Goal: Task Accomplishment & Management: Use online tool/utility

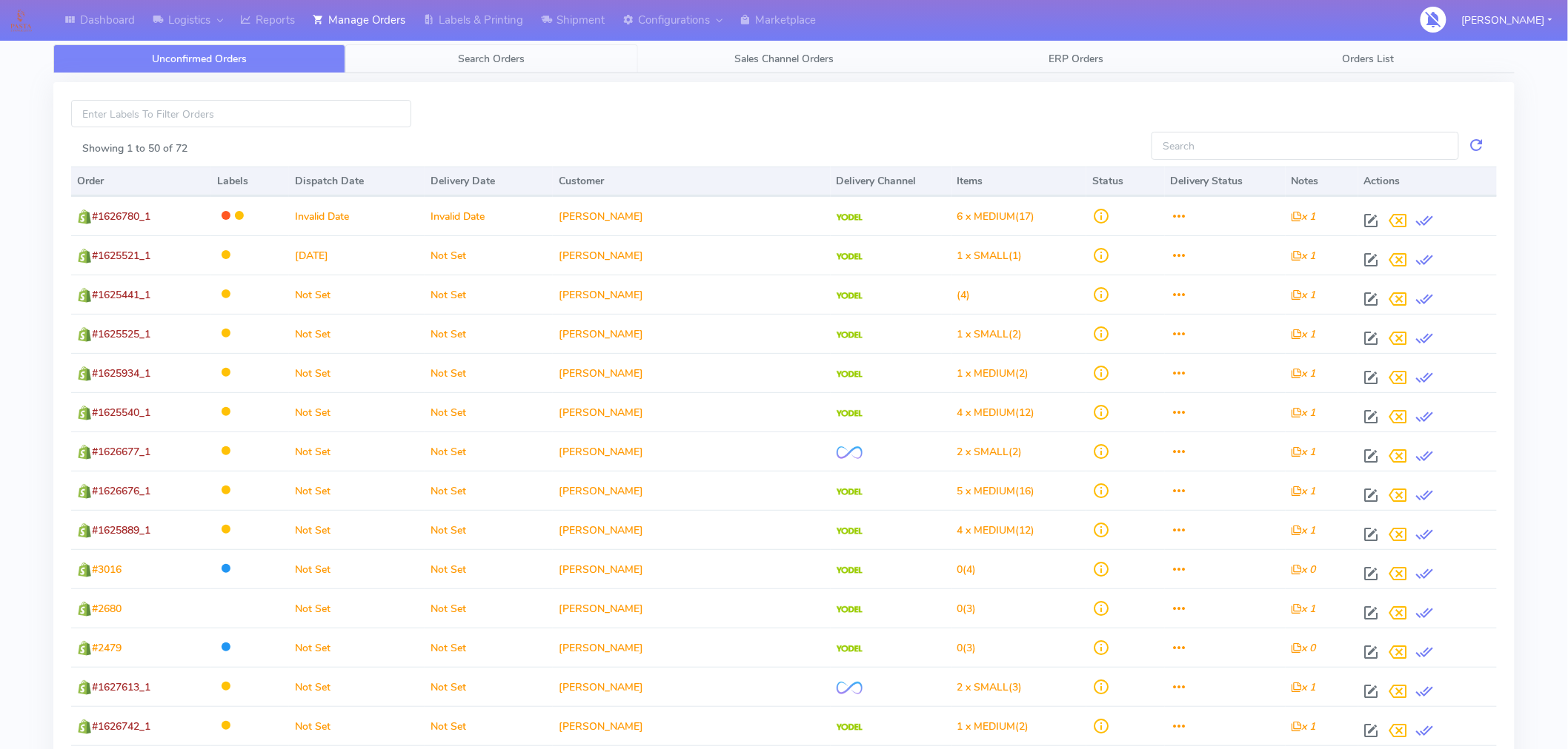
click at [508, 57] on span "Search Orders" at bounding box center [491, 58] width 66 height 14
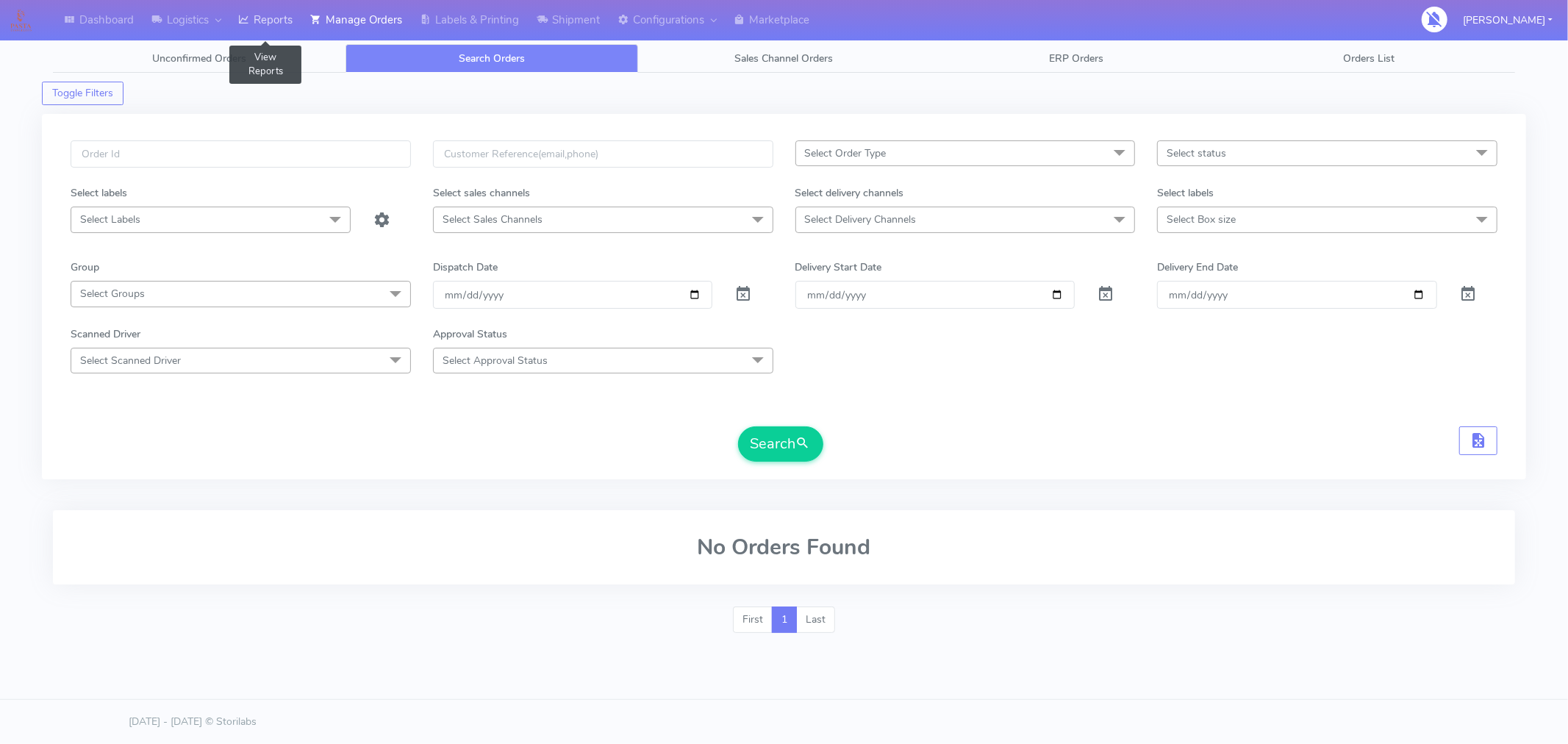
click at [272, 17] on link "Reports" at bounding box center [265, 20] width 72 height 41
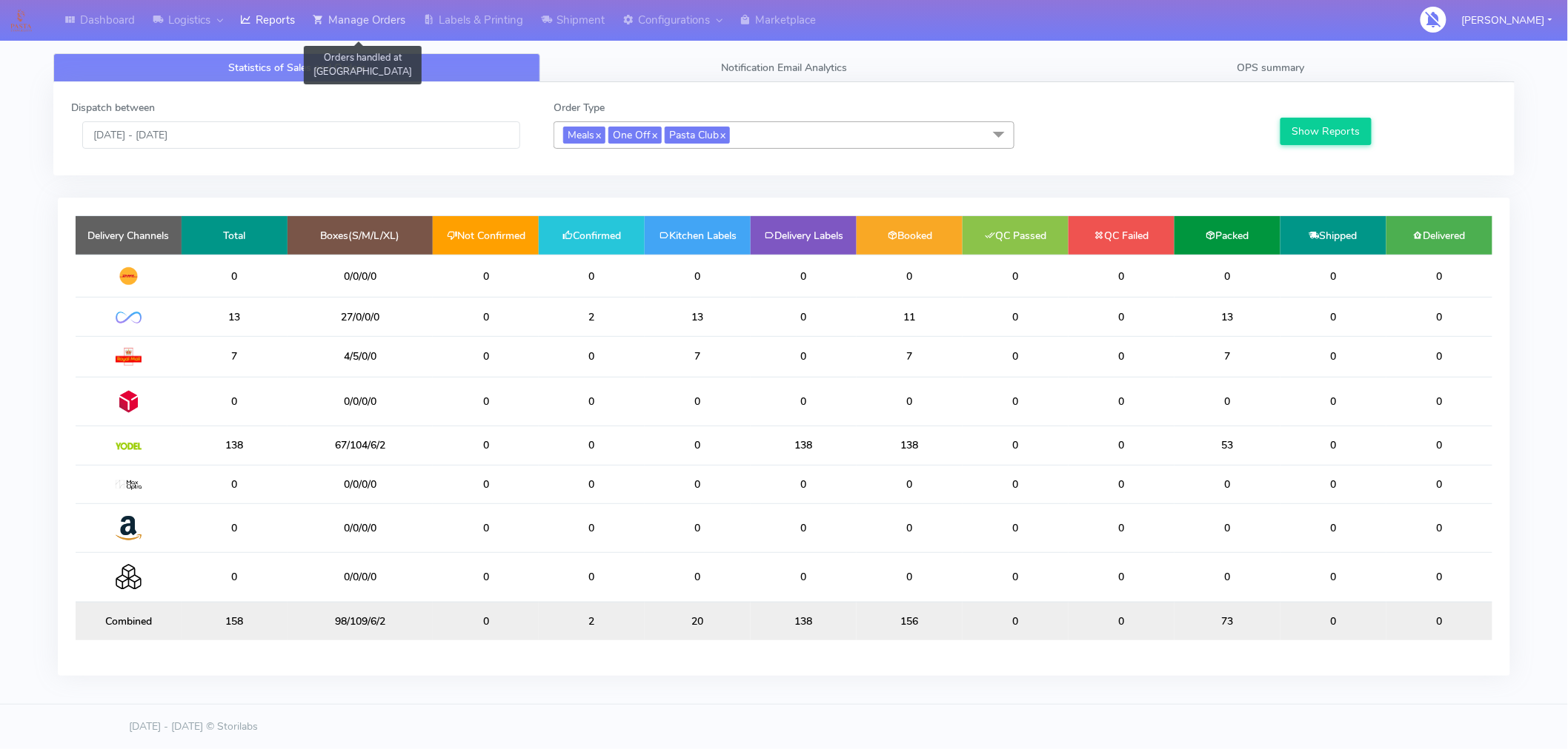
click at [374, 25] on link "Manage Orders" at bounding box center [358, 20] width 110 height 41
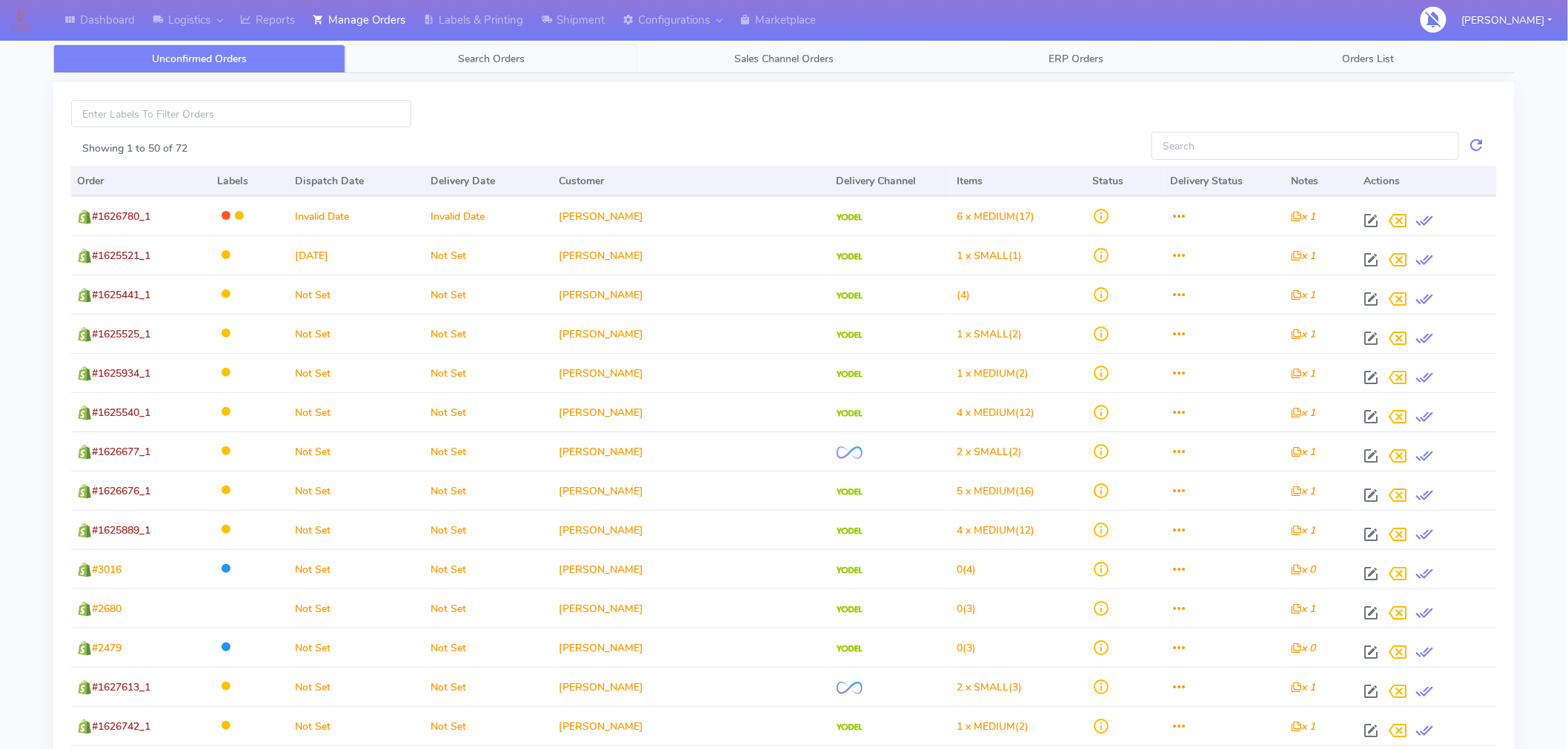
click at [489, 57] on span "Search Orders" at bounding box center [491, 58] width 66 height 14
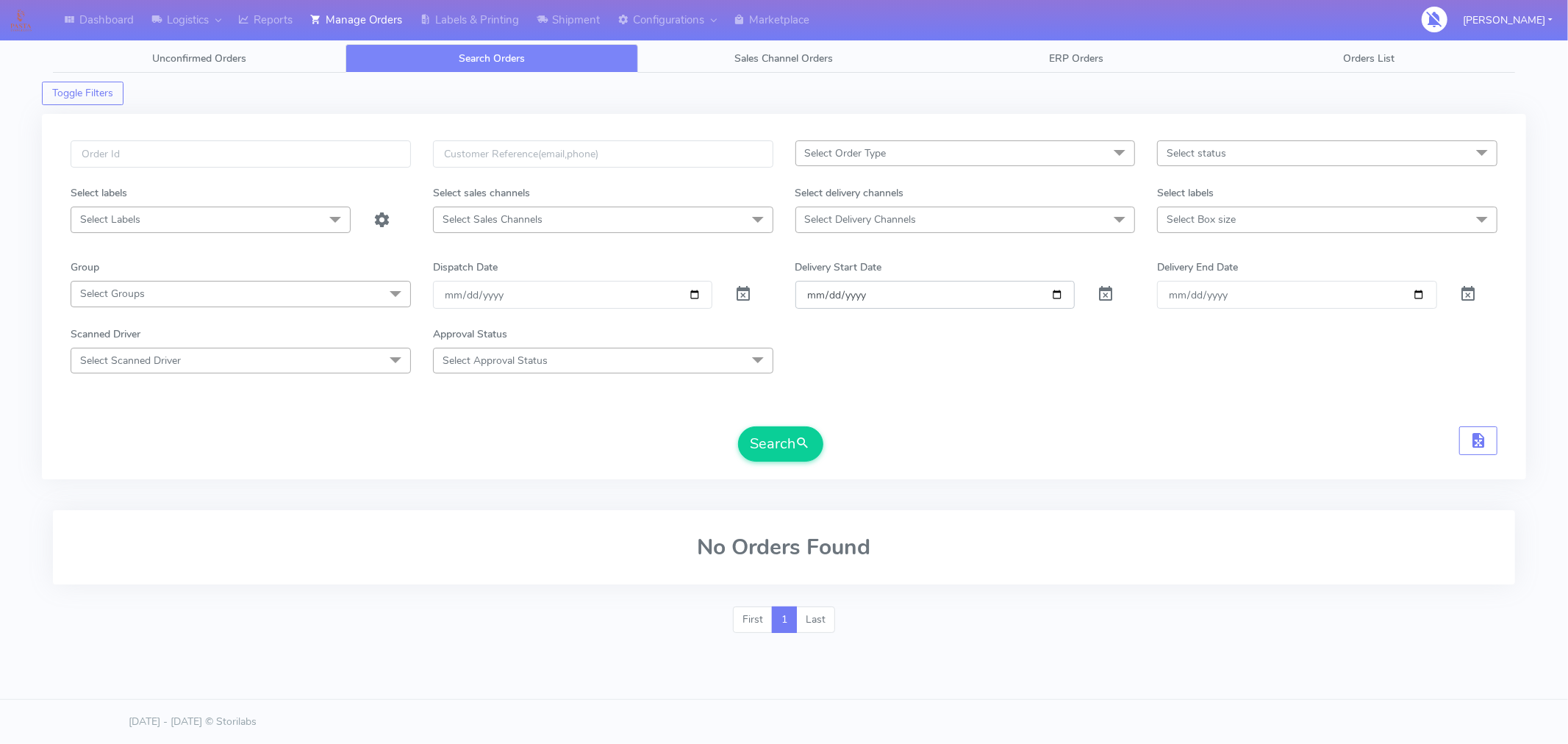
click at [1050, 296] on input "Order" at bounding box center [935, 294] width 280 height 27
type input "[DATE]"
click at [1420, 295] on input "Delivery End Date" at bounding box center [1297, 294] width 280 height 27
type input "[DATE]"
click at [1061, 156] on span "Select Order Type" at bounding box center [965, 153] width 340 height 26
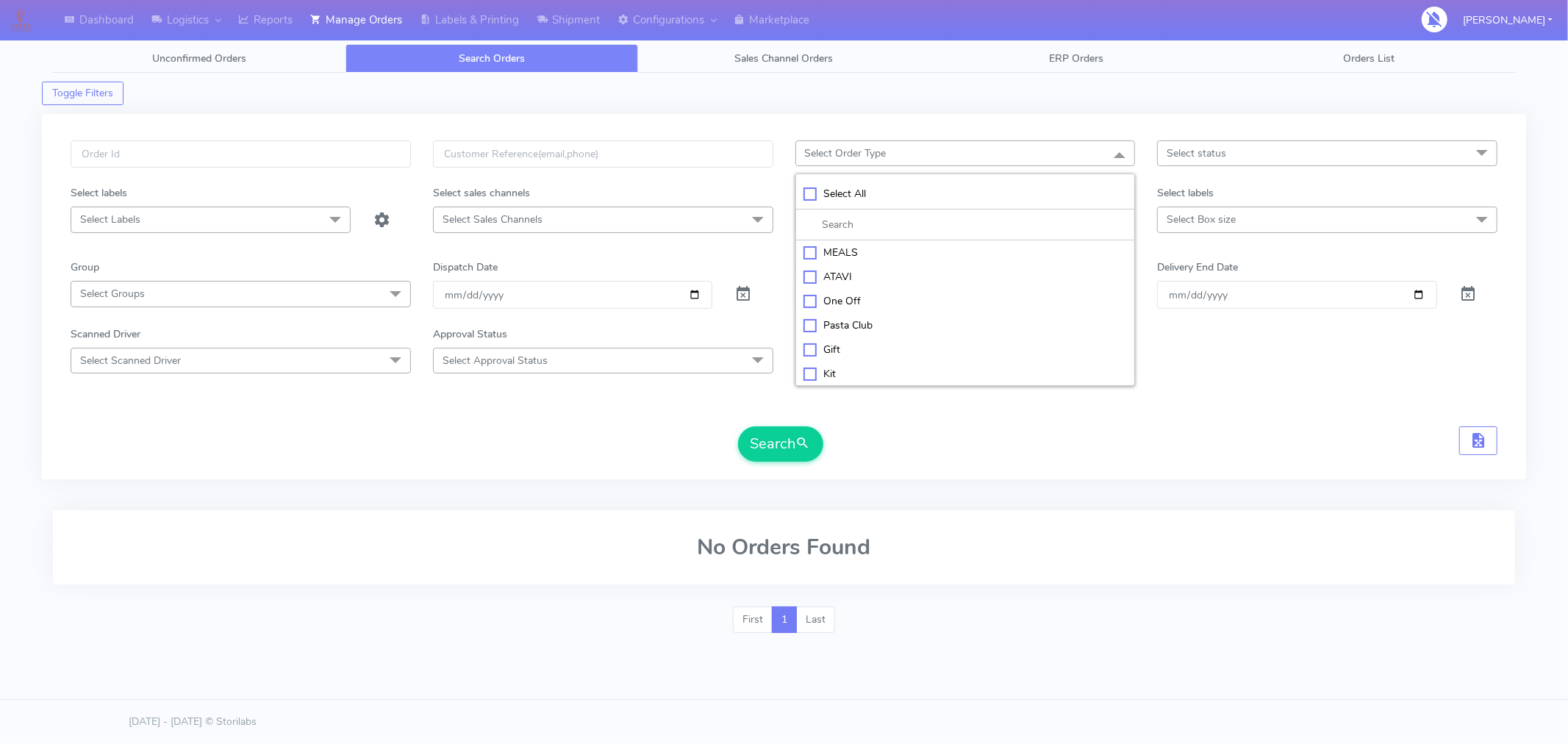
click at [847, 257] on div "MEALS" at bounding box center [965, 252] width 324 height 15
checkbox input "true"
click at [842, 324] on div "Pasta Club" at bounding box center [965, 327] width 324 height 15
checkbox input "true"
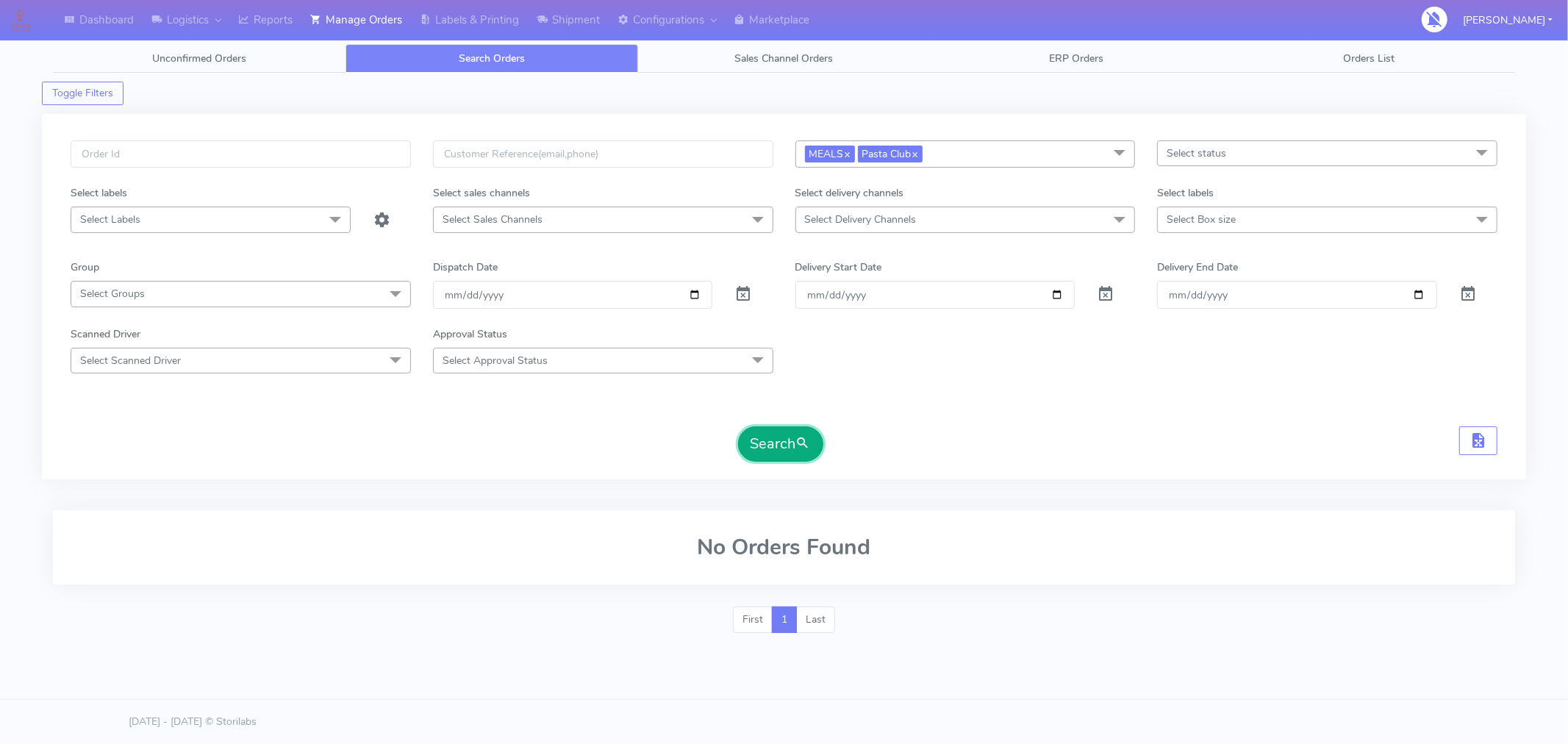
click at [792, 451] on button "Search" at bounding box center [781, 443] width 85 height 35
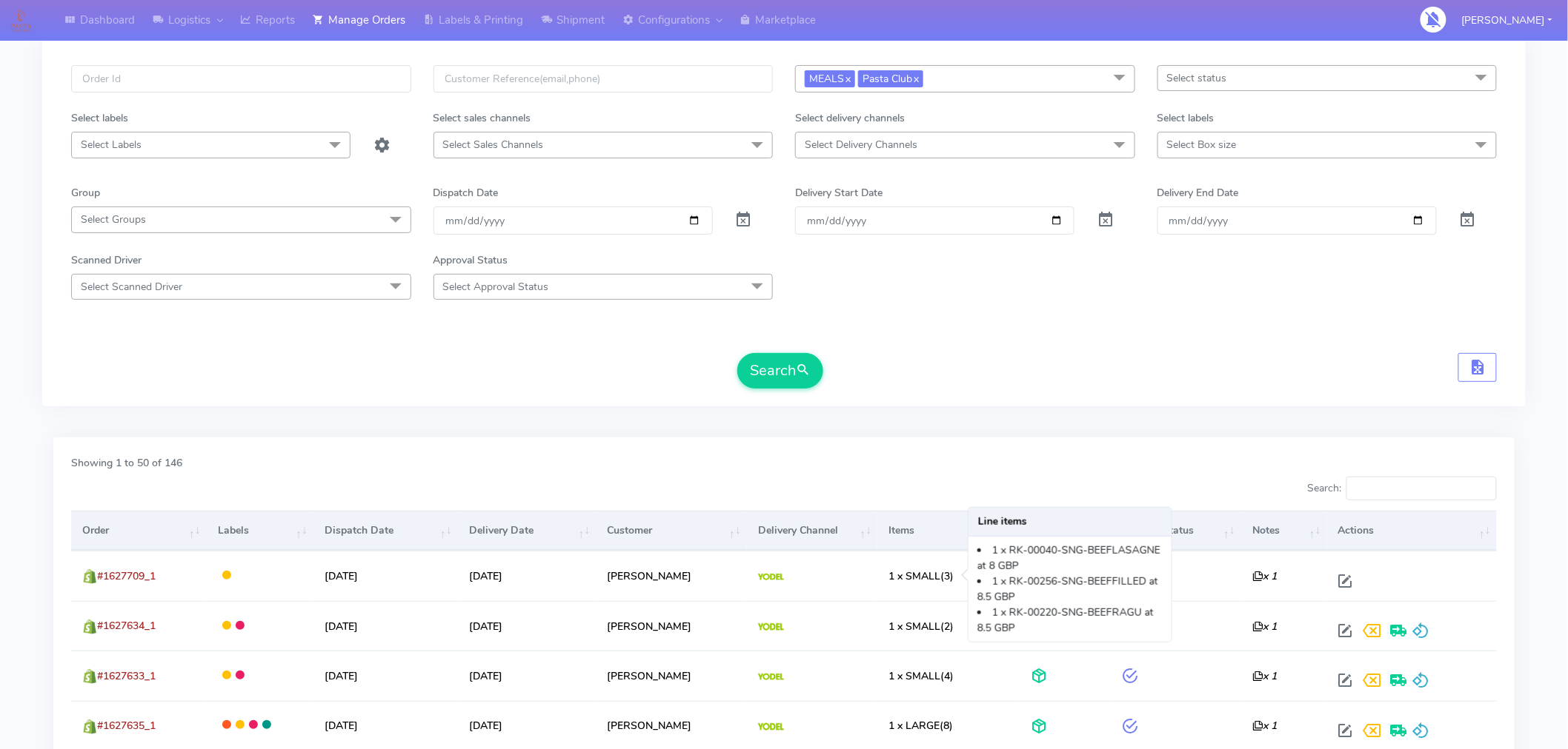
scroll to position [313, 0]
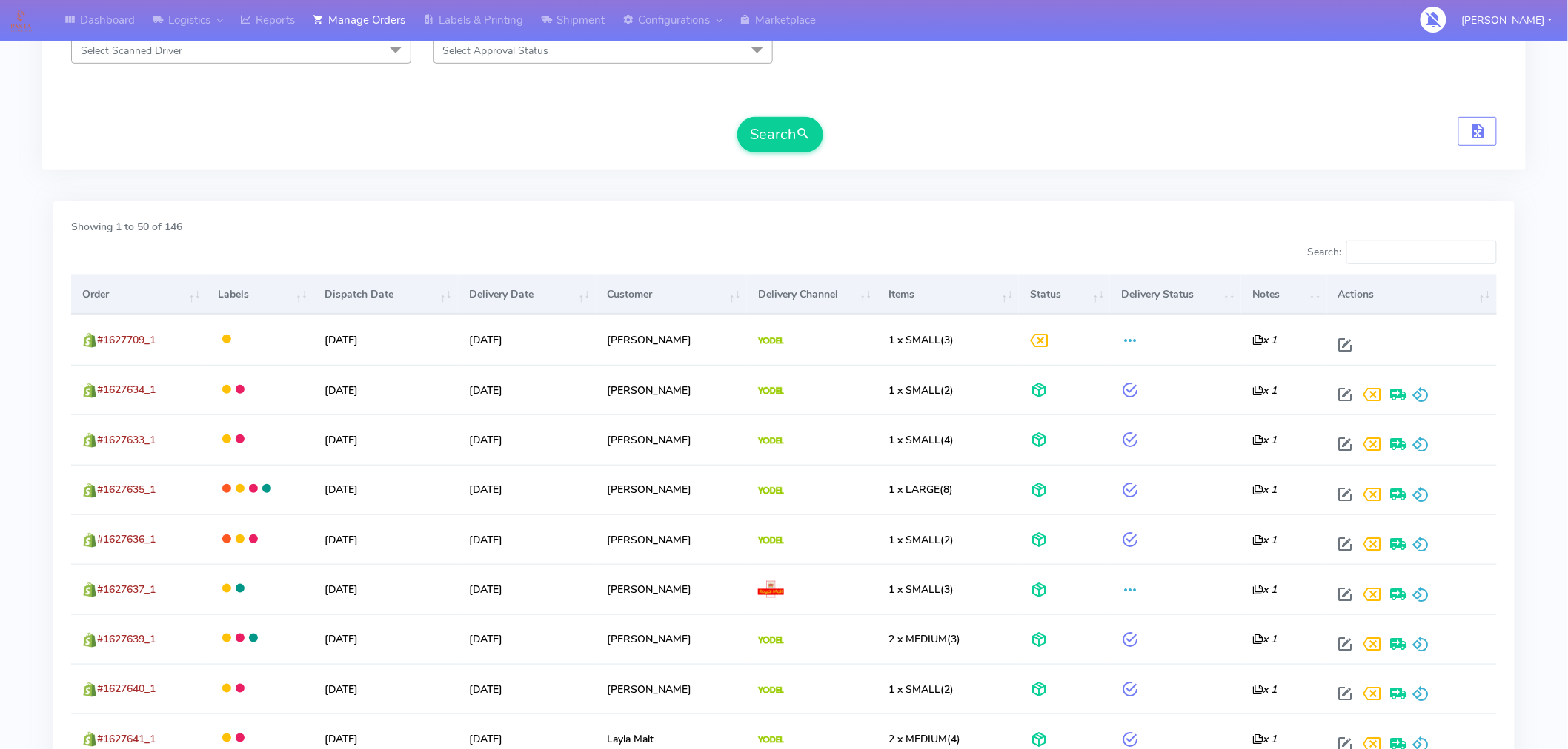
click at [930, 294] on th "Items" at bounding box center [948, 295] width 142 height 40
click at [943, 297] on th "Items" at bounding box center [948, 295] width 142 height 40
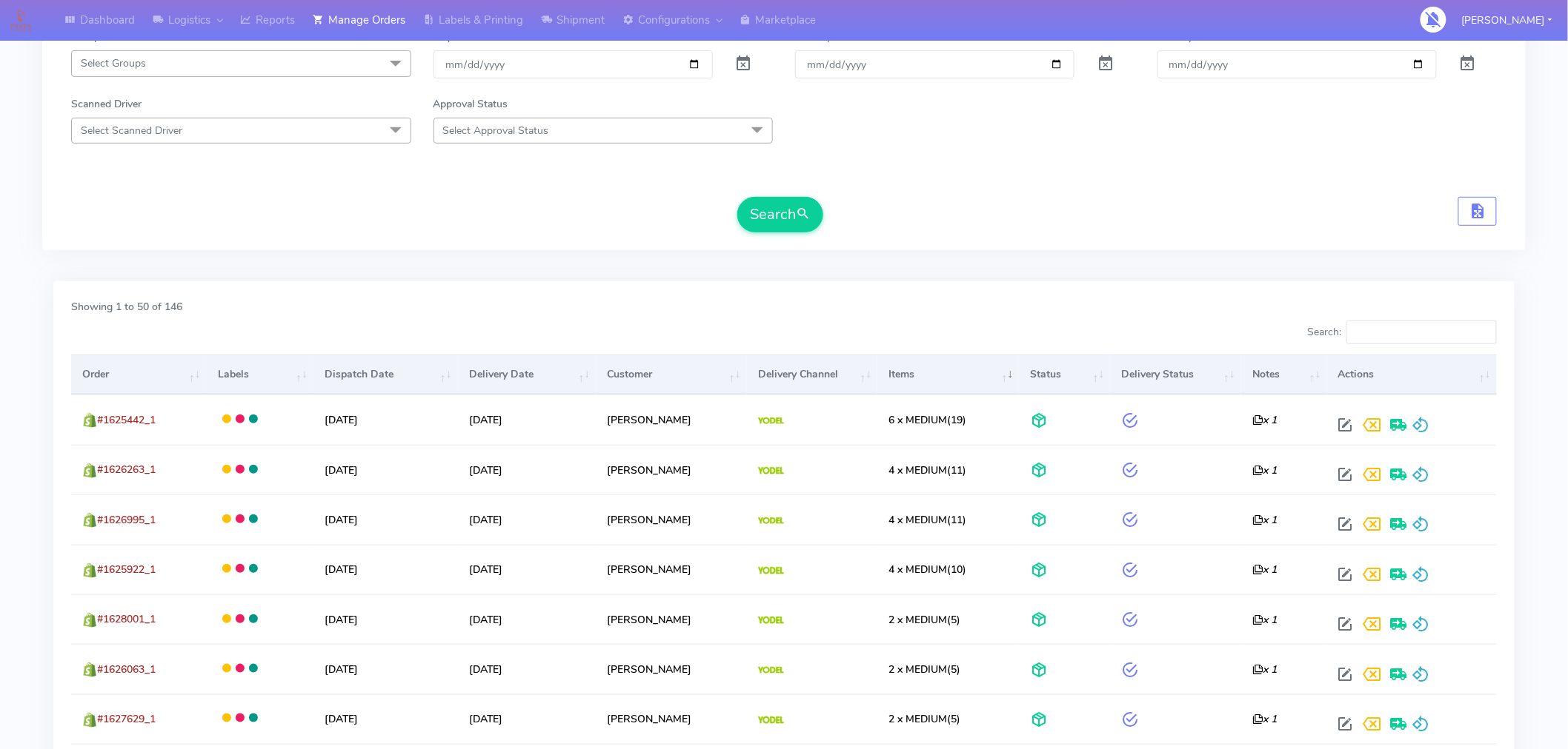
scroll to position [234, 0]
click at [935, 380] on th "Items" at bounding box center [948, 374] width 142 height 40
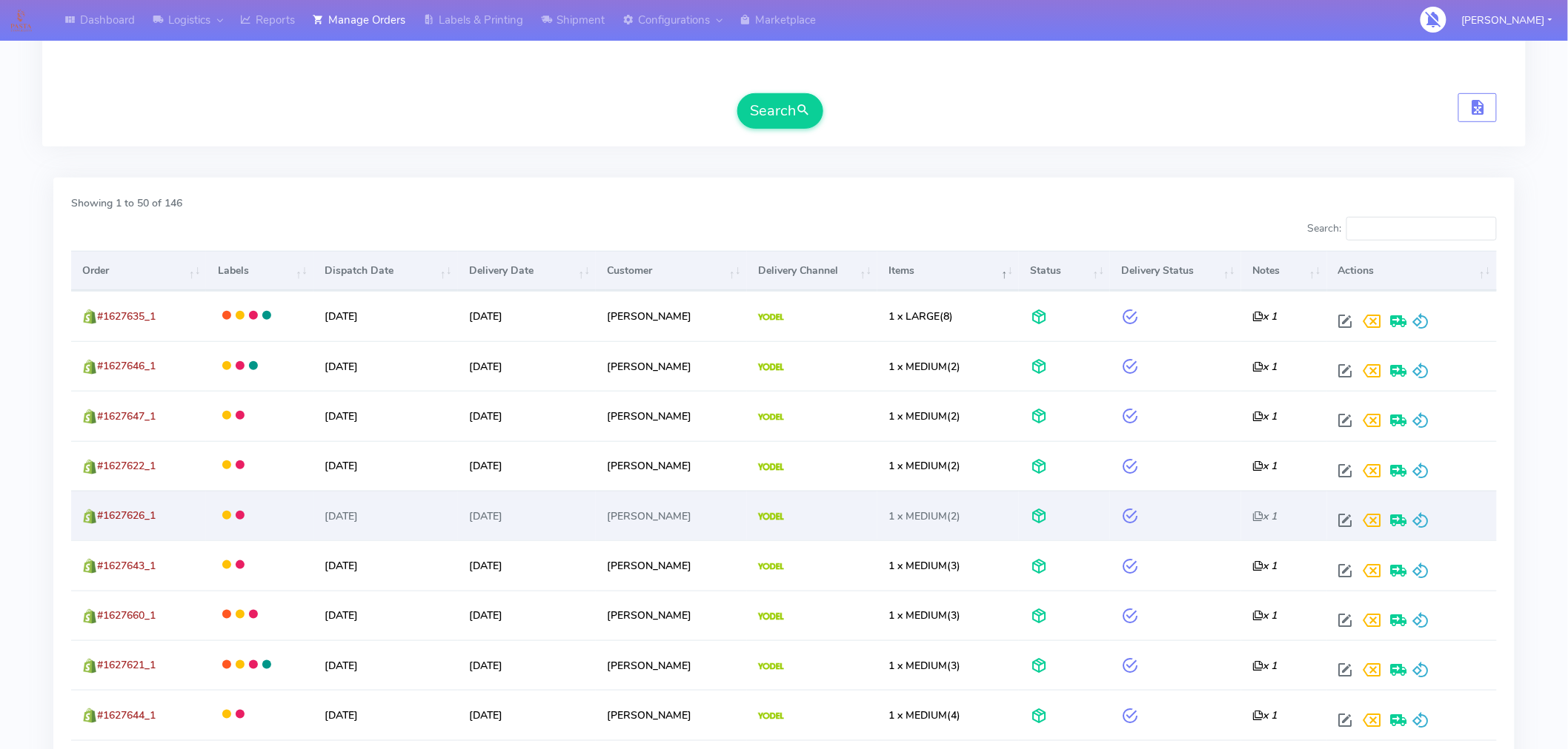
scroll to position [344, 0]
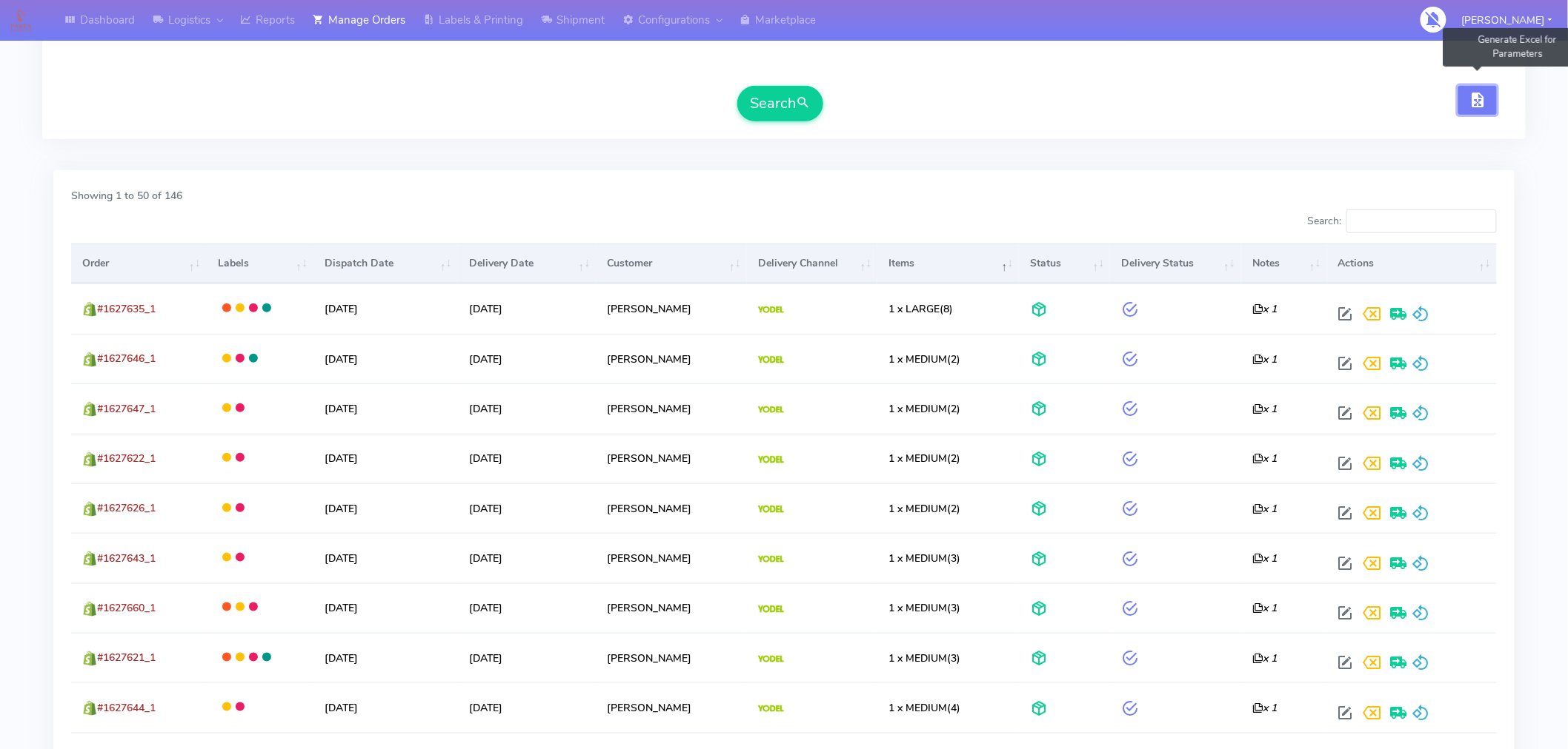
click at [1477, 104] on span "button" at bounding box center [1477, 103] width 18 height 14
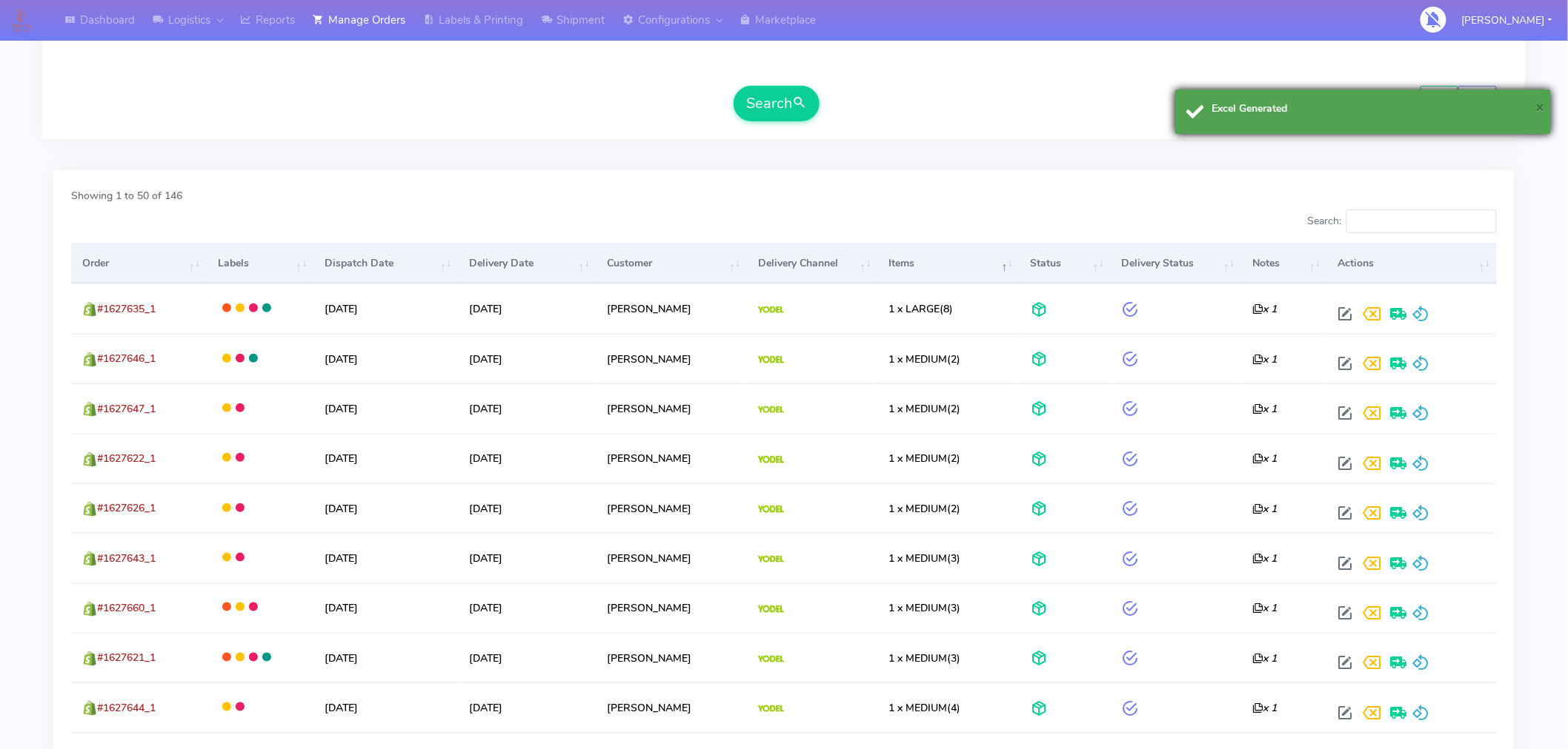
click at [1541, 112] on span "×" at bounding box center [1540, 107] width 9 height 20
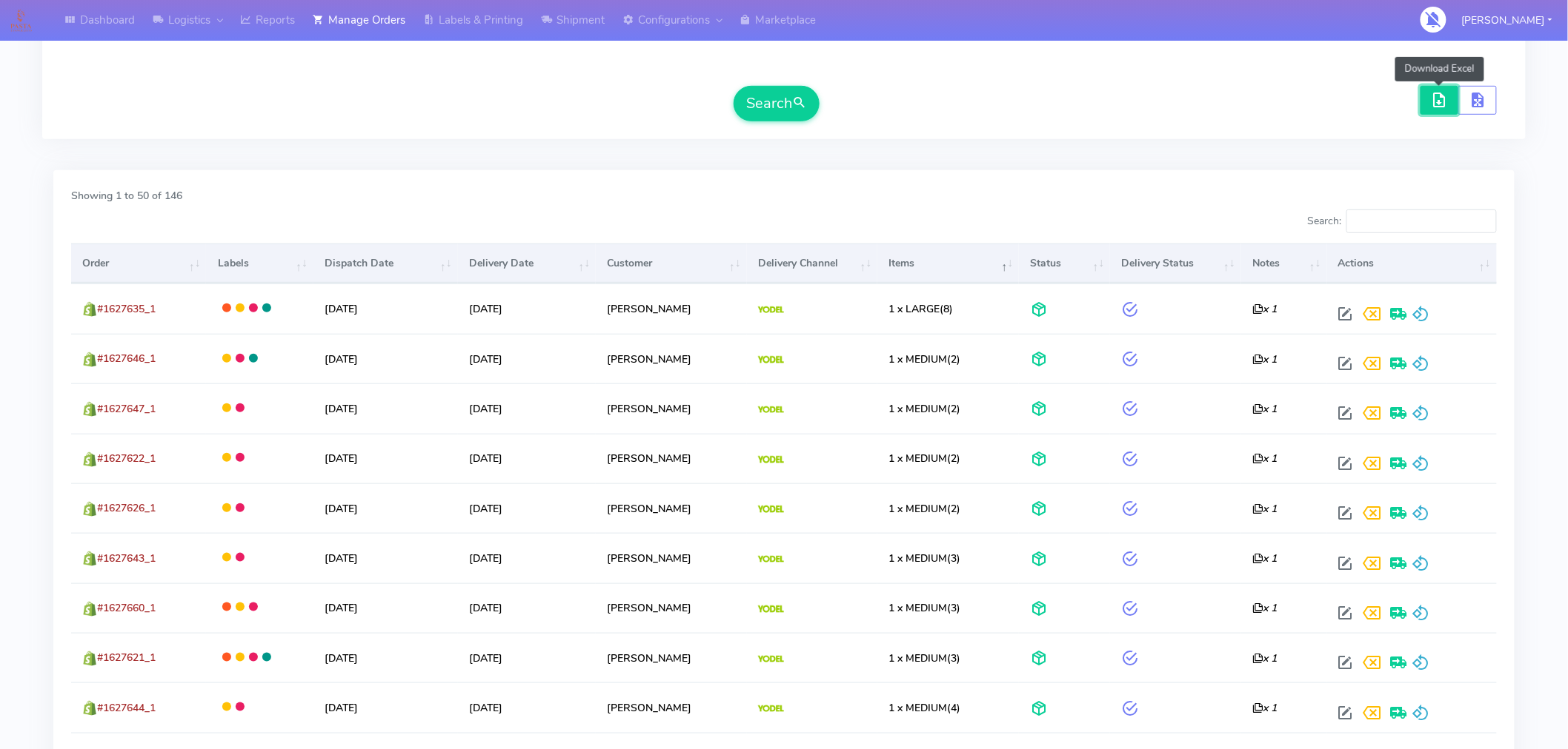
click at [1447, 105] on span "button" at bounding box center [1440, 103] width 18 height 14
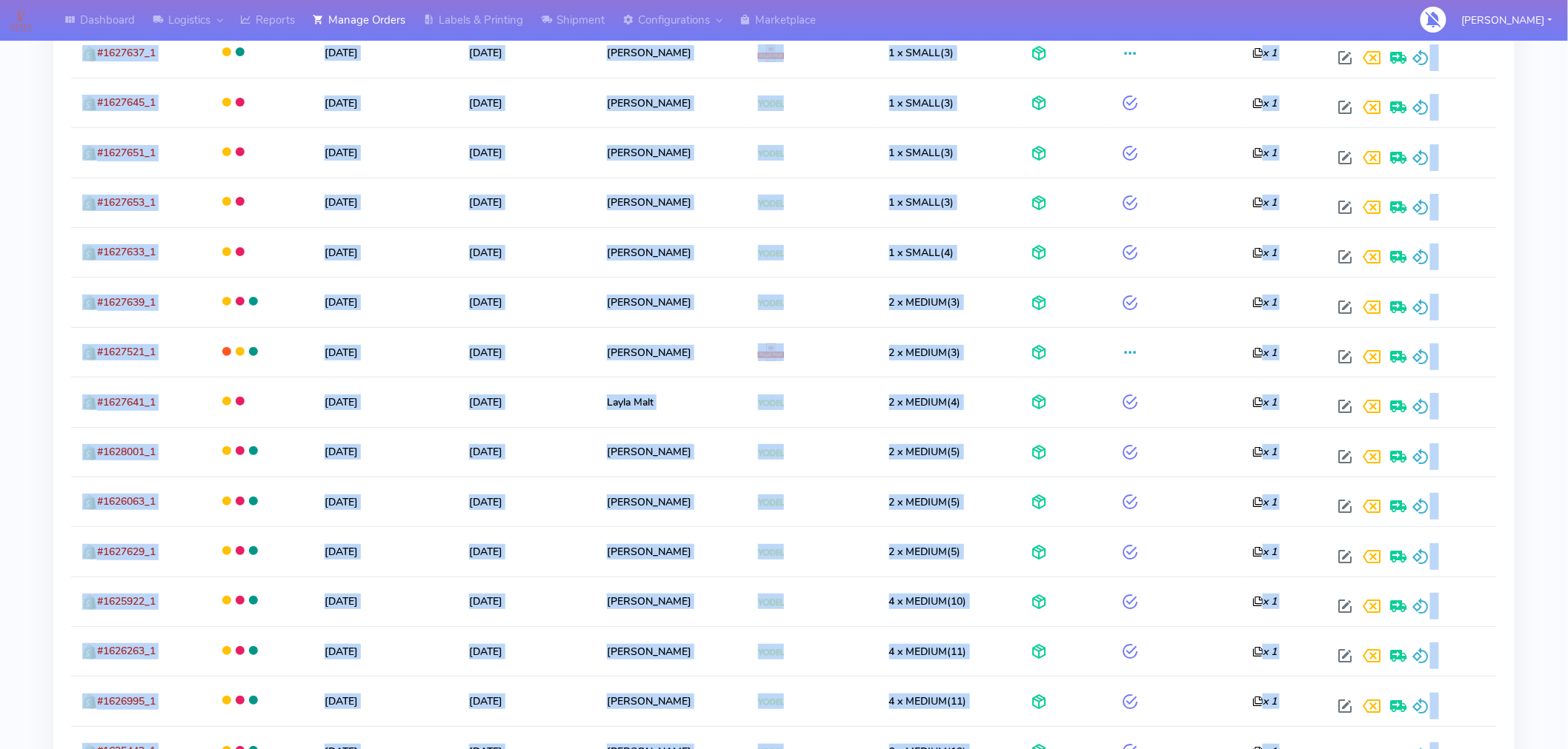
scroll to position [2503, 0]
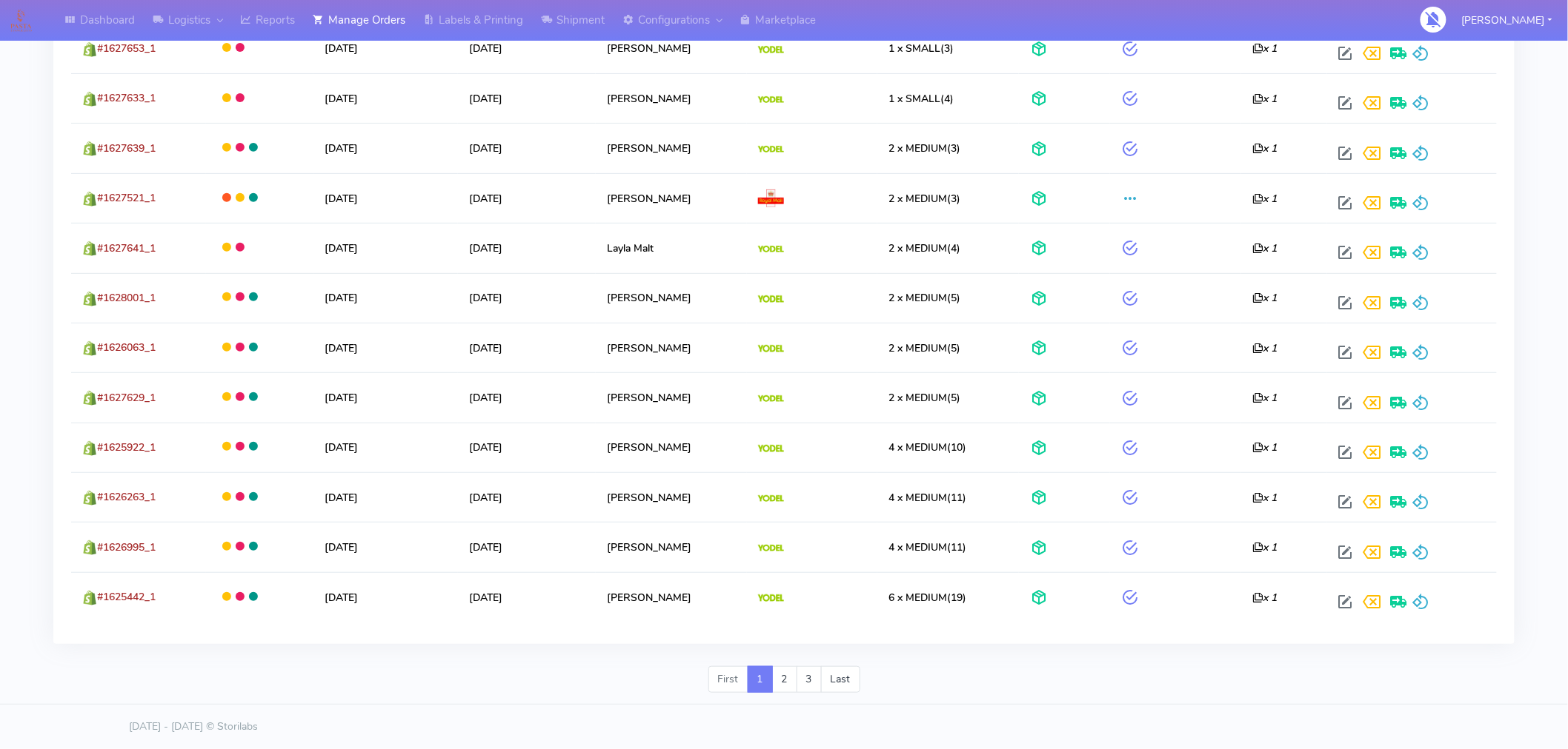
drag, startPoint x: 60, startPoint y: 265, endPoint x: 1488, endPoint y: 624, distance: 1472.4
click at [788, 682] on link "2" at bounding box center [785, 679] width 25 height 26
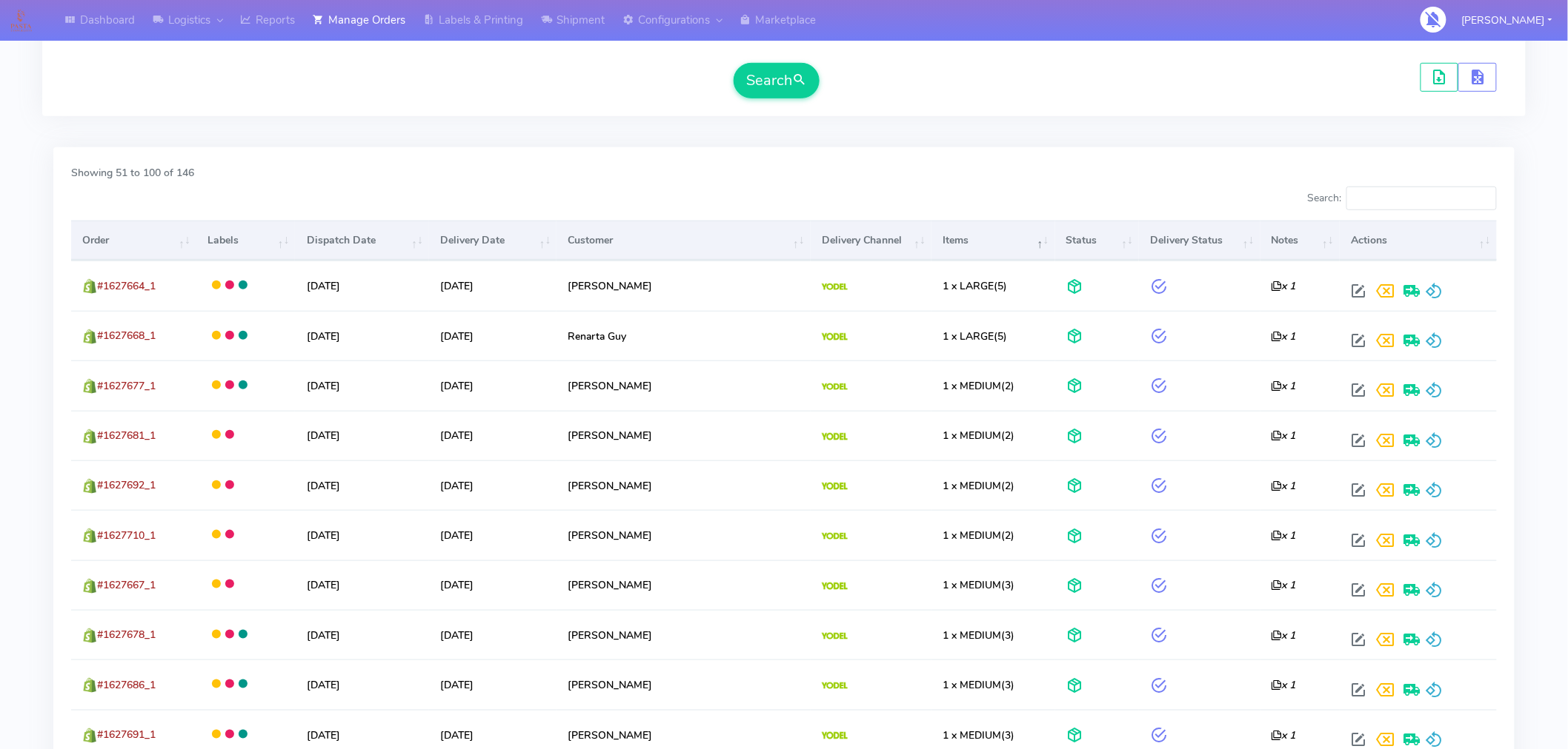
scroll to position [341, 0]
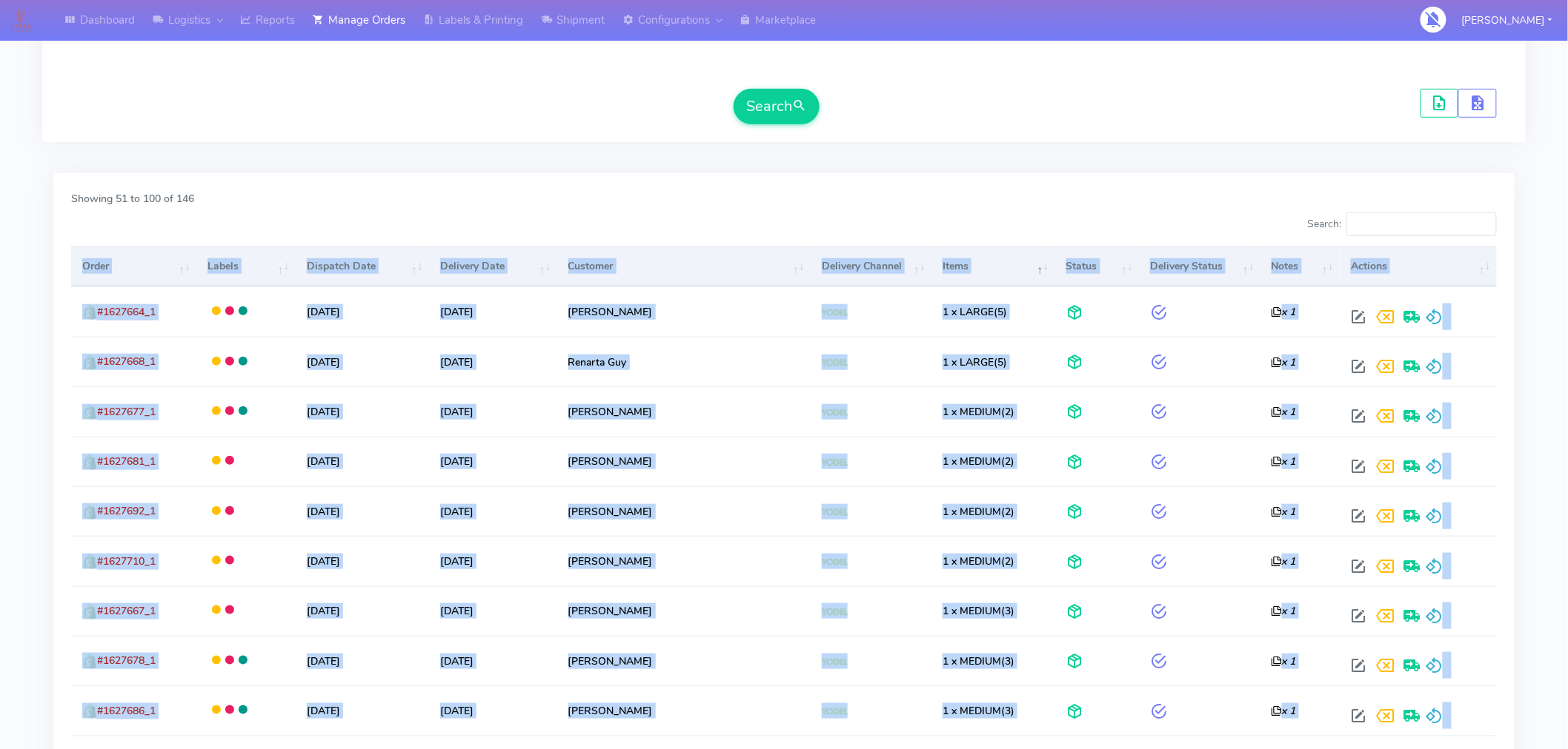
drag, startPoint x: 50, startPoint y: 524, endPoint x: 78, endPoint y: 270, distance: 255.5
copy div "Lorem Ipsumd Sitametc Adip Elitsedd Eius Temporin Utlabore Etdolor Magna Aliqua…"
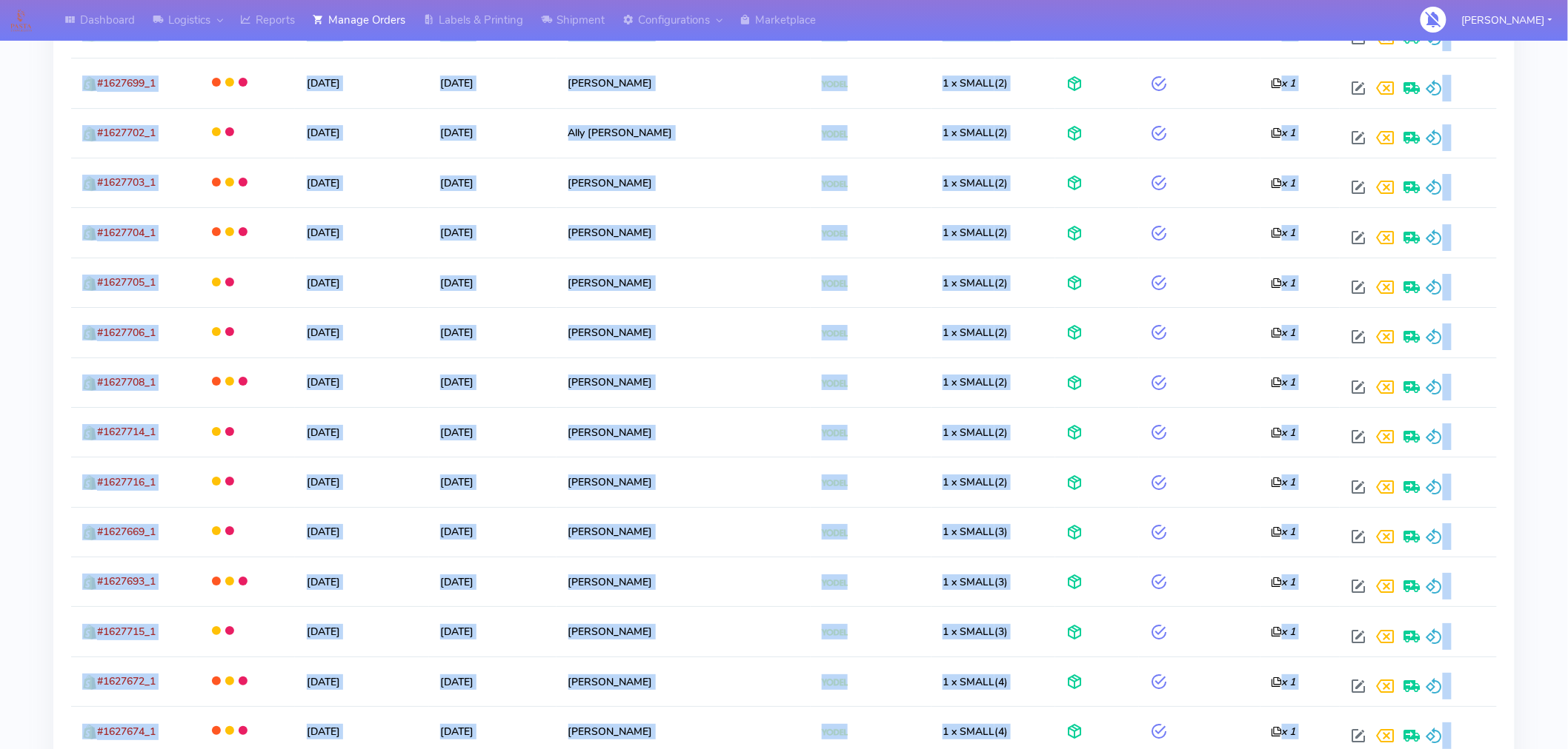
scroll to position [2503, 0]
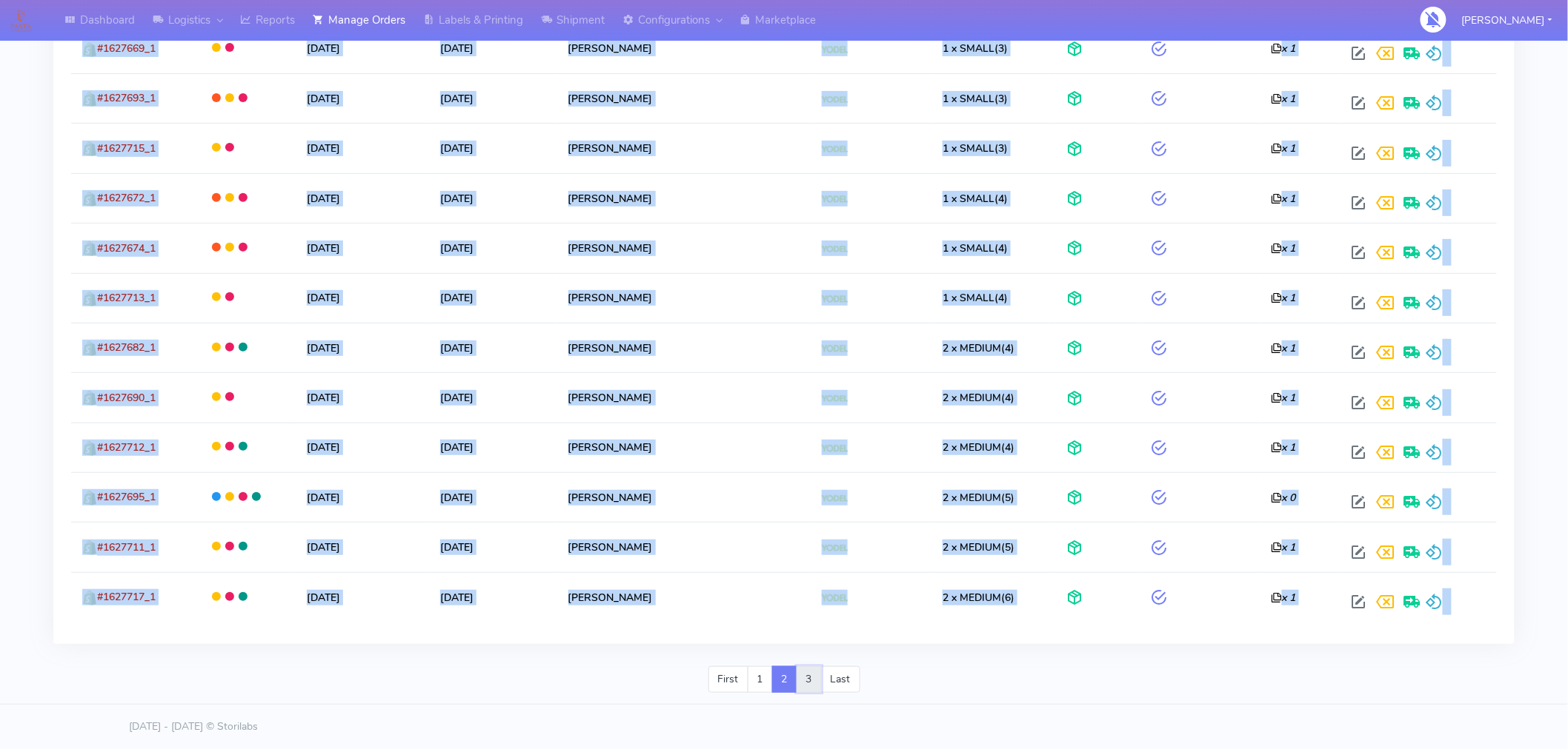
click at [806, 673] on link "3" at bounding box center [809, 679] width 25 height 26
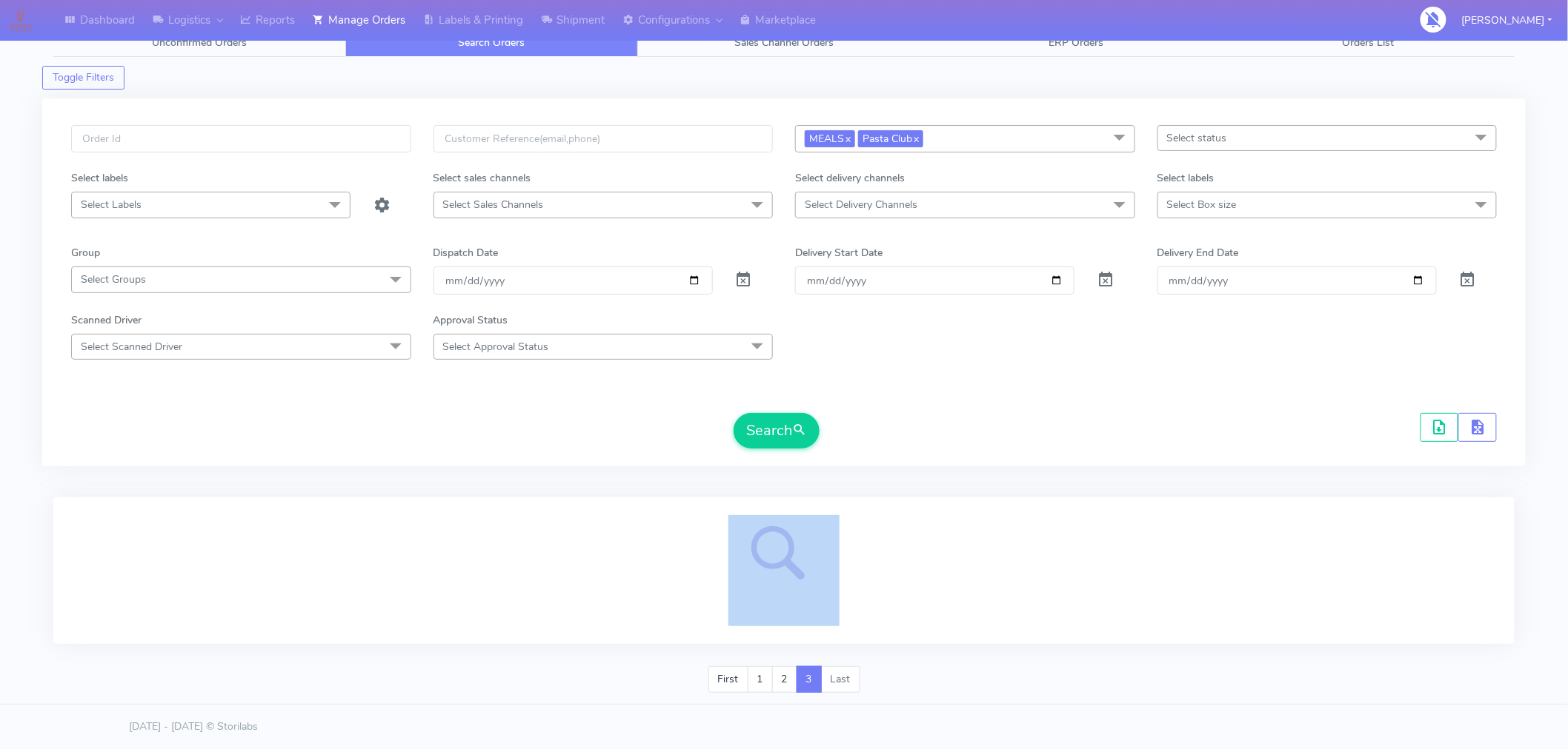
scroll to position [16, 0]
click at [382, 145] on input "text" at bounding box center [241, 139] width 340 height 27
paste input "#1620054A"
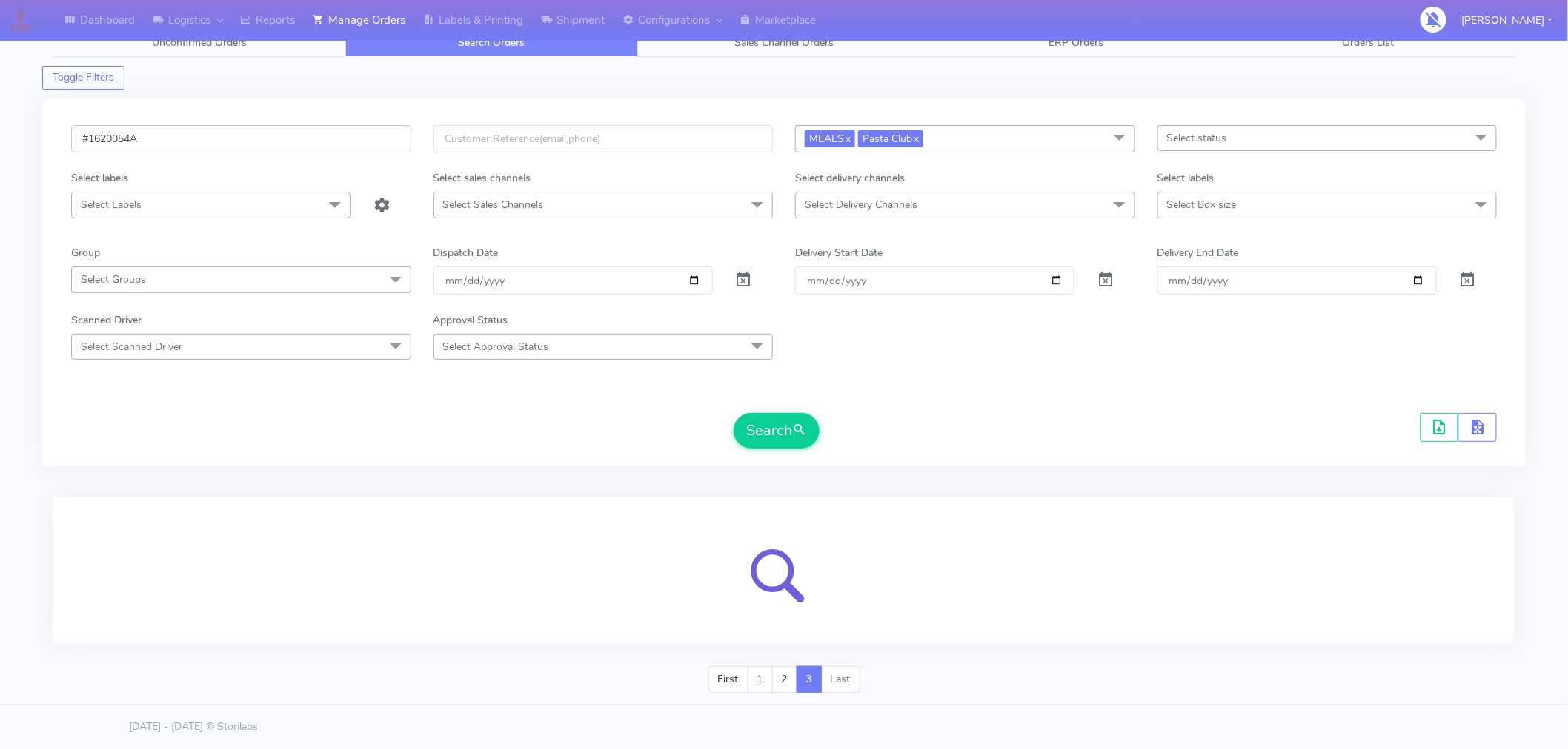
type input "#1620054A"
click at [1054, 283] on input "[DATE]" at bounding box center [934, 280] width 279 height 27
type input "[DATE]"
click at [1420, 279] on input "[DATE]" at bounding box center [1296, 280] width 279 height 27
type input "[DATE]"
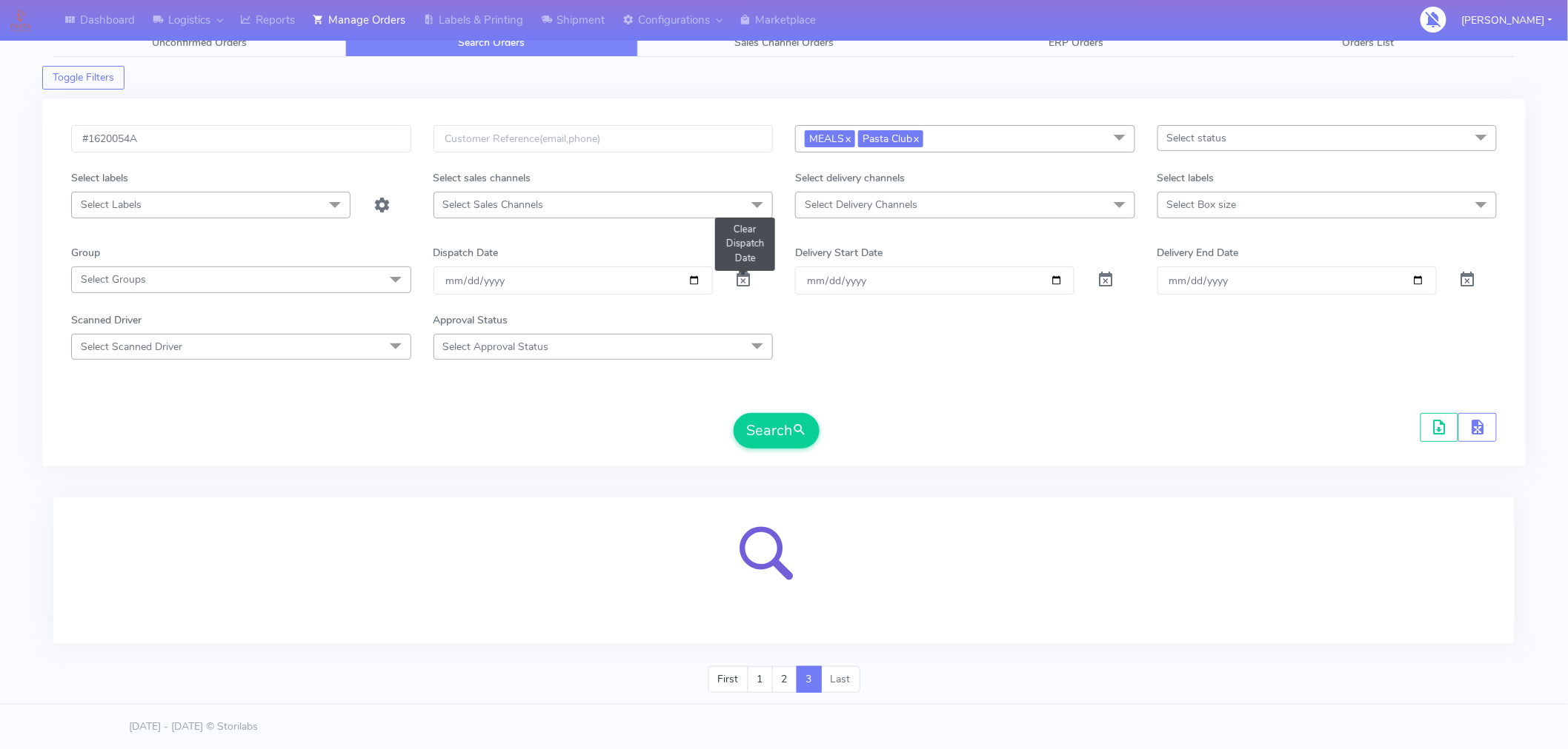
click at [749, 286] on span at bounding box center [744, 283] width 18 height 14
click at [764, 434] on button "Search" at bounding box center [776, 431] width 85 height 35
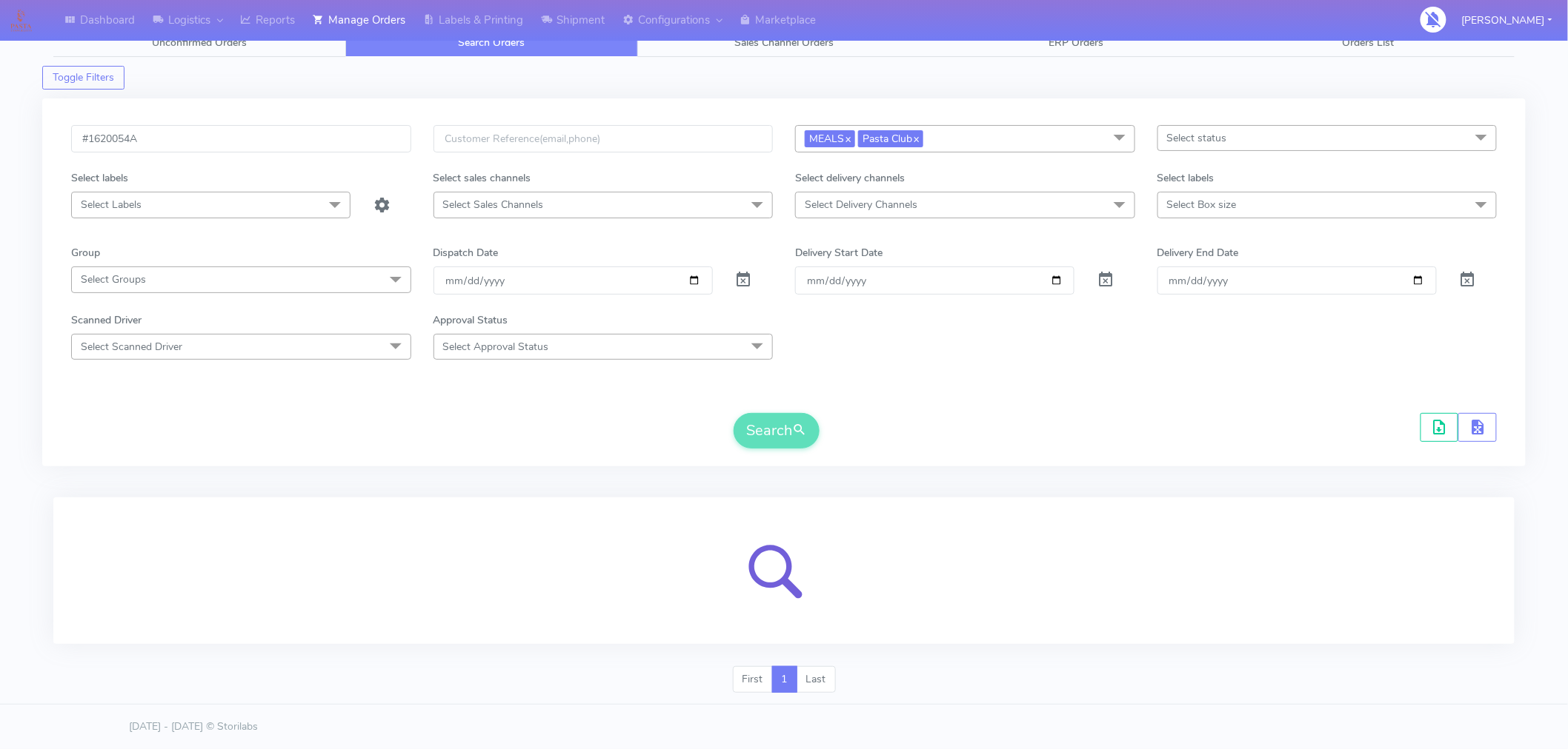
scroll to position [0, 0]
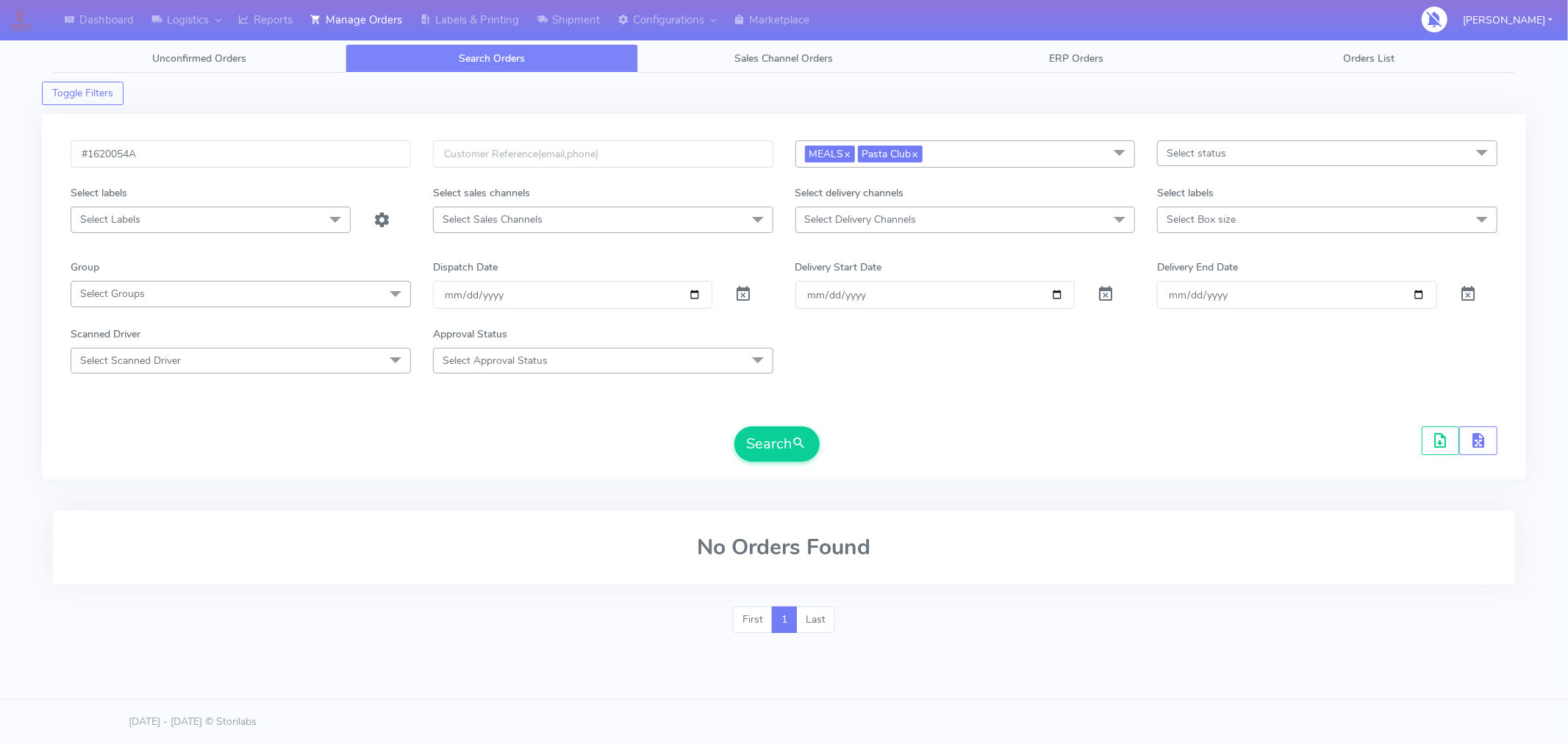
click at [1135, 394] on form "#1620054A MEALS x Pasta Club x Select All MEALS ATAVI One Off Pasta Club Gift K…" at bounding box center [784, 302] width 1427 height 321
click at [309, 154] on input "#1620054A" at bounding box center [240, 154] width 340 height 27
type input "#1620054"
click at [791, 446] on button "Search" at bounding box center [777, 443] width 85 height 35
click at [1059, 289] on input "[DATE]" at bounding box center [935, 294] width 280 height 27
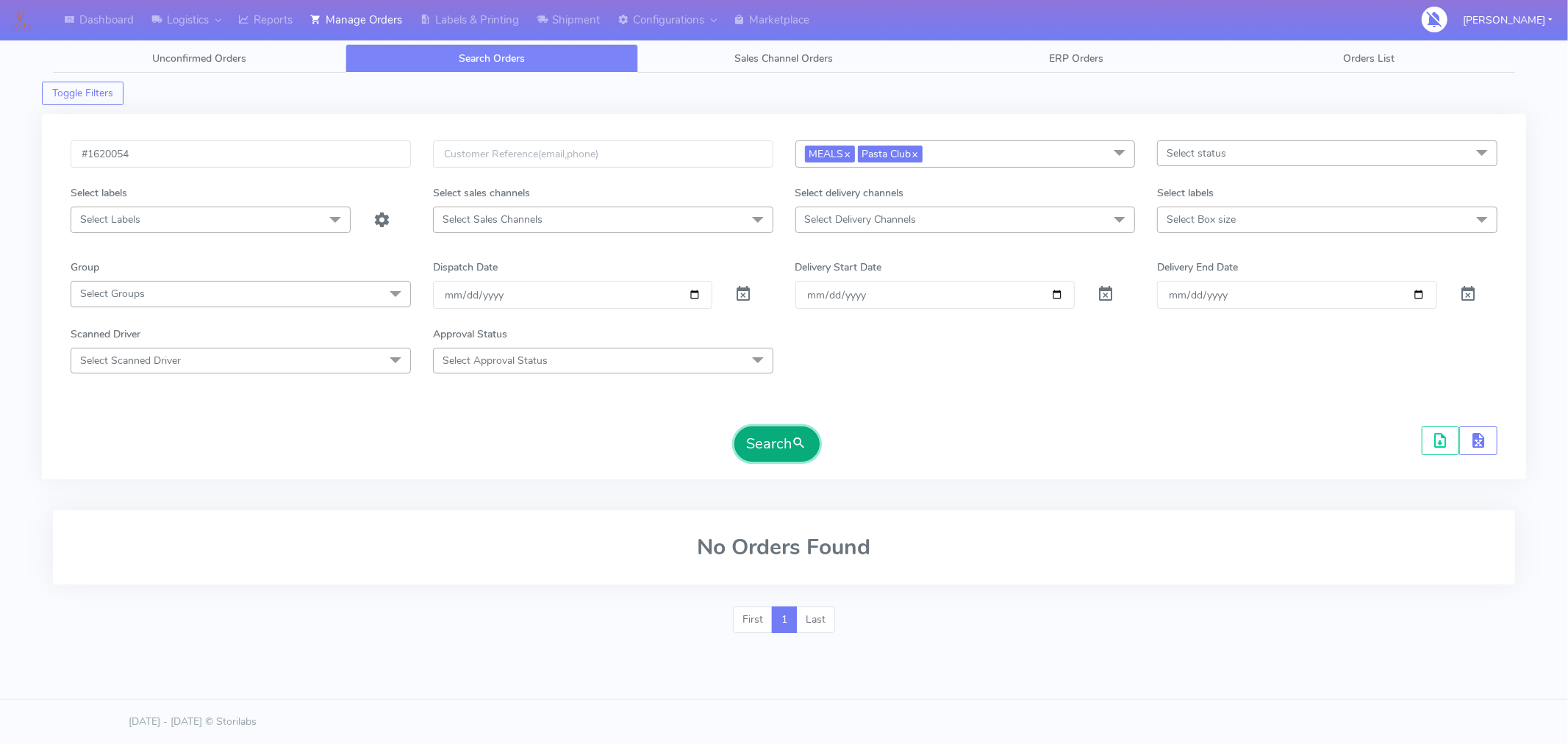
click at [791, 447] on button "Search" at bounding box center [777, 443] width 85 height 35
click at [1056, 298] on input "[DATE]" at bounding box center [935, 294] width 280 height 27
type input "[DATE]"
click at [799, 442] on span "submit" at bounding box center [800, 444] width 14 height 20
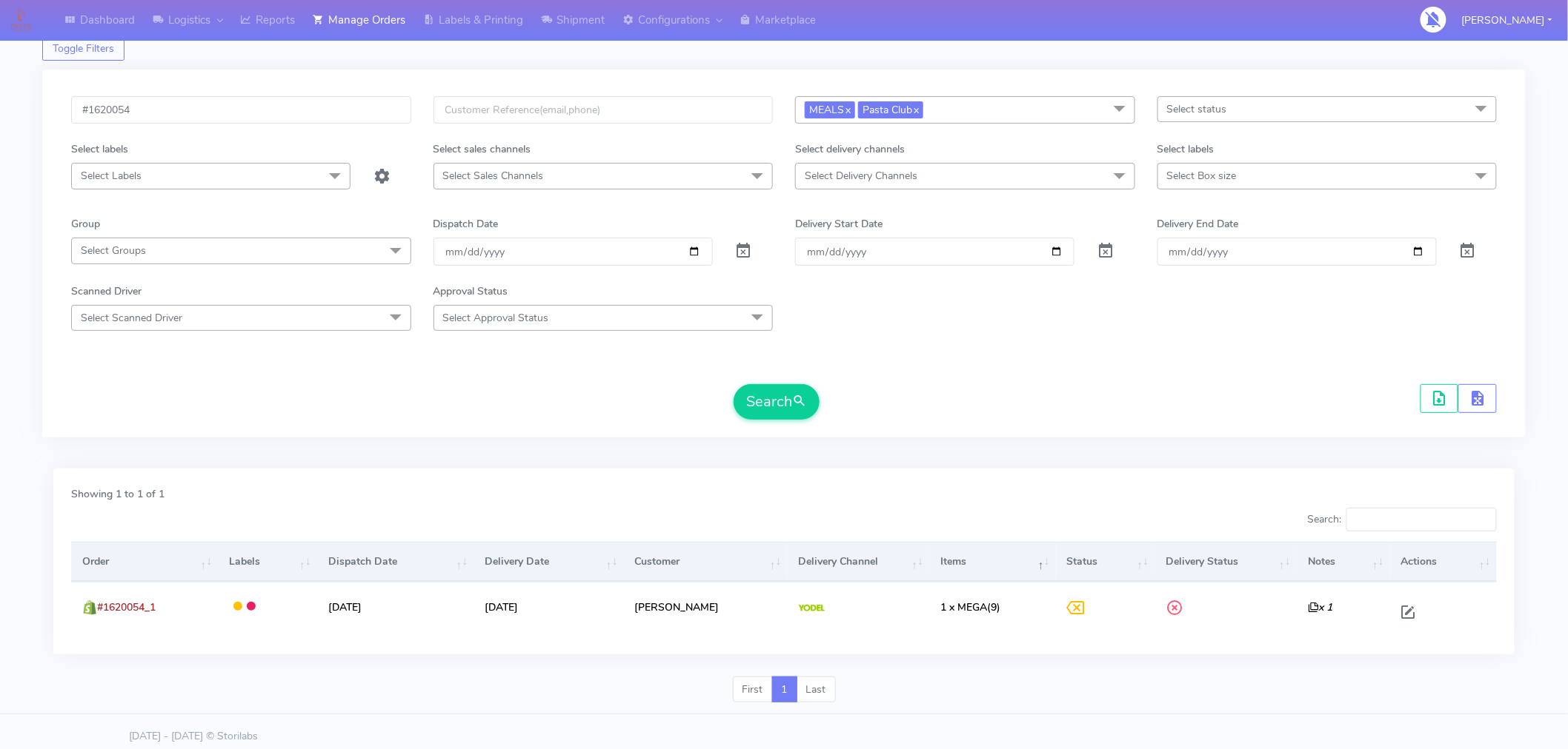
scroll to position [46, 0]
click at [1420, 255] on input "[DATE]" at bounding box center [1296, 251] width 279 height 27
type input "[DATE]"
click at [787, 413] on button "Search" at bounding box center [776, 401] width 85 height 35
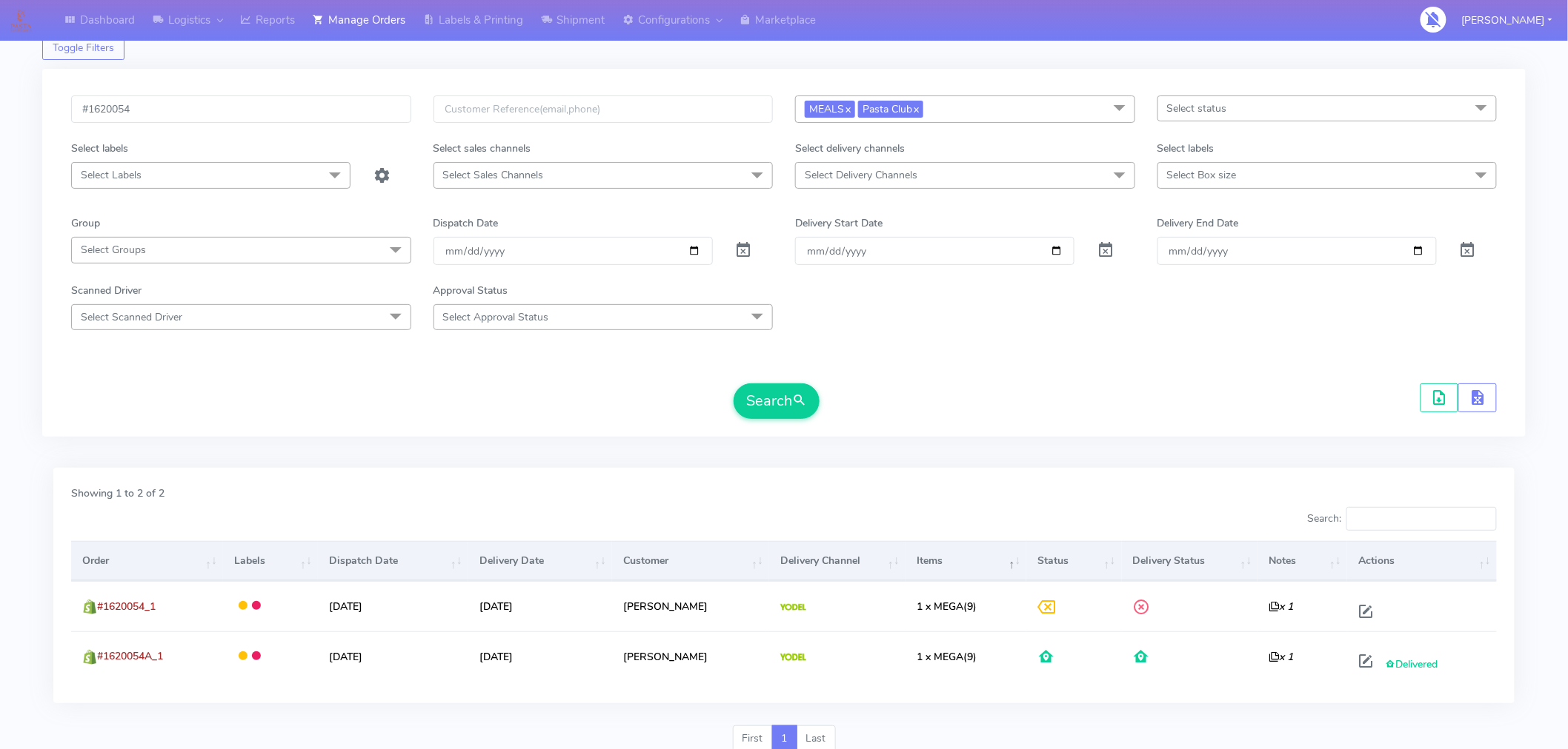
click at [1268, 13] on div "Dashboard Logistics London Logistics Reports Manage Orders Labels & Printing Sh…" at bounding box center [715, 20] width 1421 height 41
